Goal: Find contact information

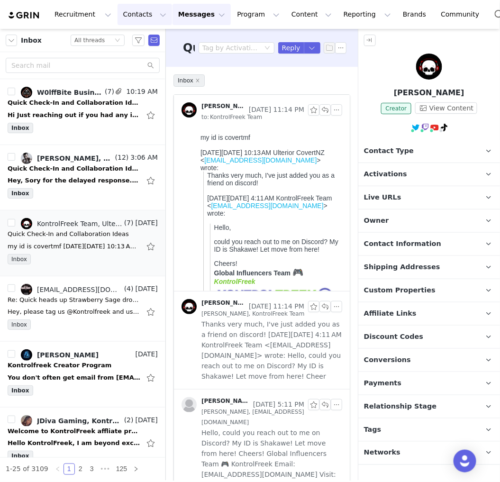
click at [129, 13] on button "Contacts Contacts" at bounding box center [145, 14] width 55 height 21
click at [147, 45] on div "Creators" at bounding box center [146, 42] width 64 height 10
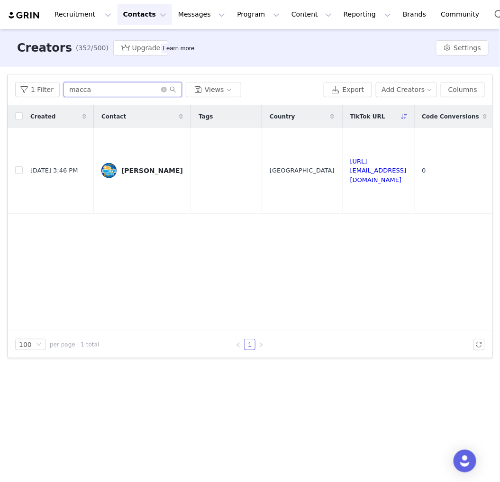
click at [130, 91] on input "macca" at bounding box center [123, 89] width 119 height 15
click at [131, 91] on input "macca" at bounding box center [123, 89] width 119 height 15
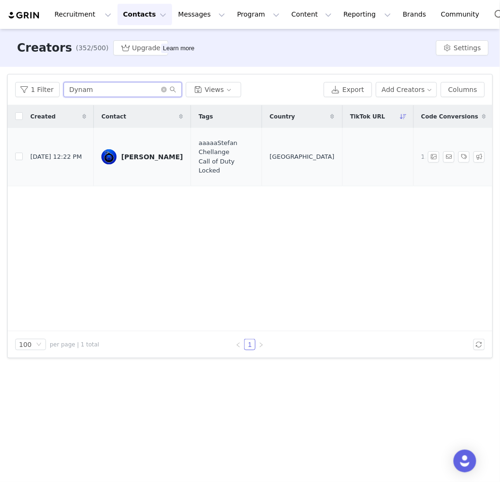
type input "Dynam"
click at [144, 158] on div "[PERSON_NAME]" at bounding box center [152, 157] width 62 height 8
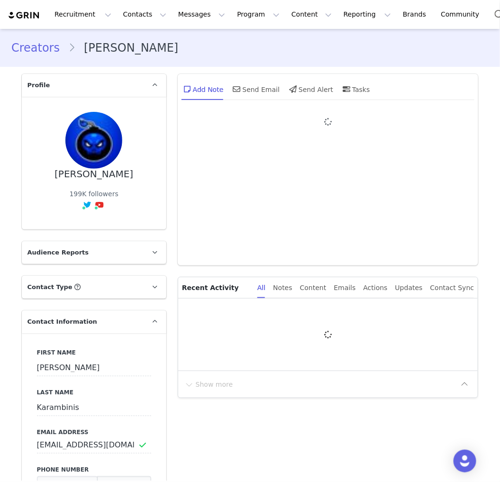
type input "+1 ([GEOGRAPHIC_DATA])"
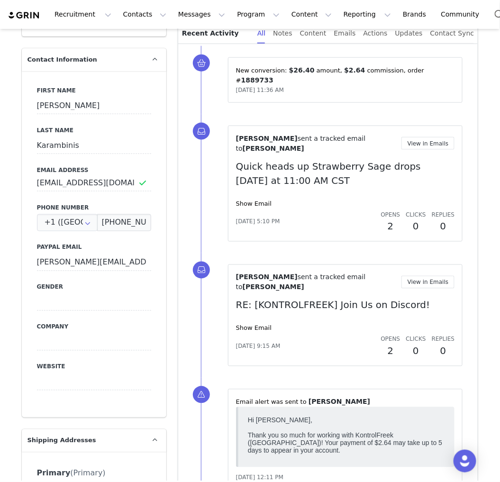
scroll to position [263, 0]
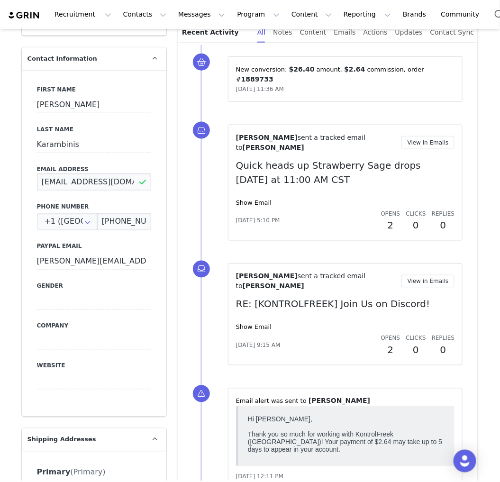
click at [89, 187] on input "[EMAIL_ADDRESS][DOMAIN_NAME]" at bounding box center [94, 182] width 114 height 17
